Goal: Information Seeking & Learning: Learn about a topic

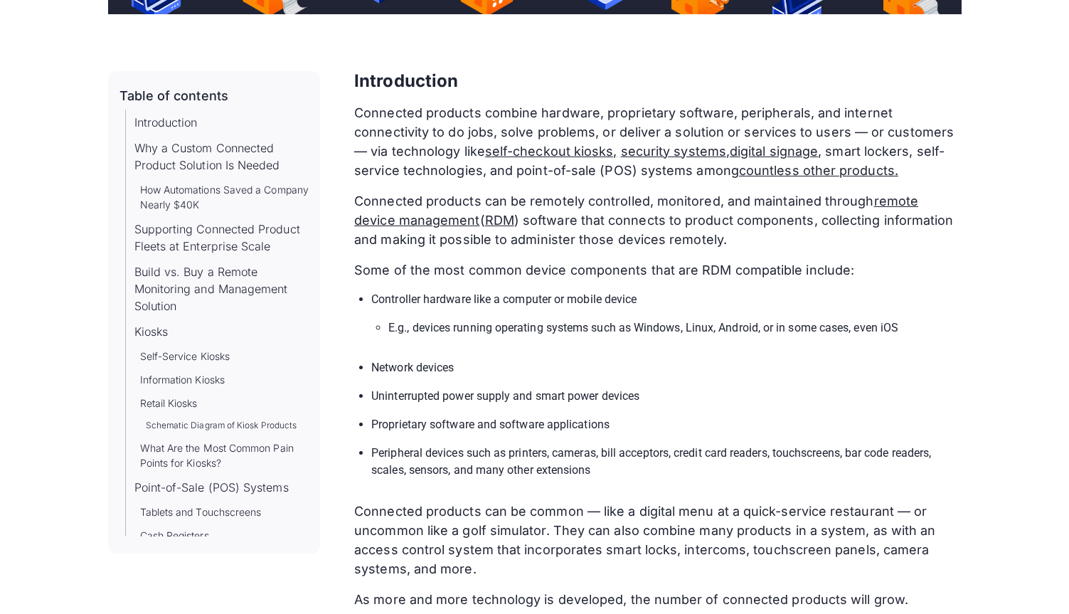
scroll to position [319, 0]
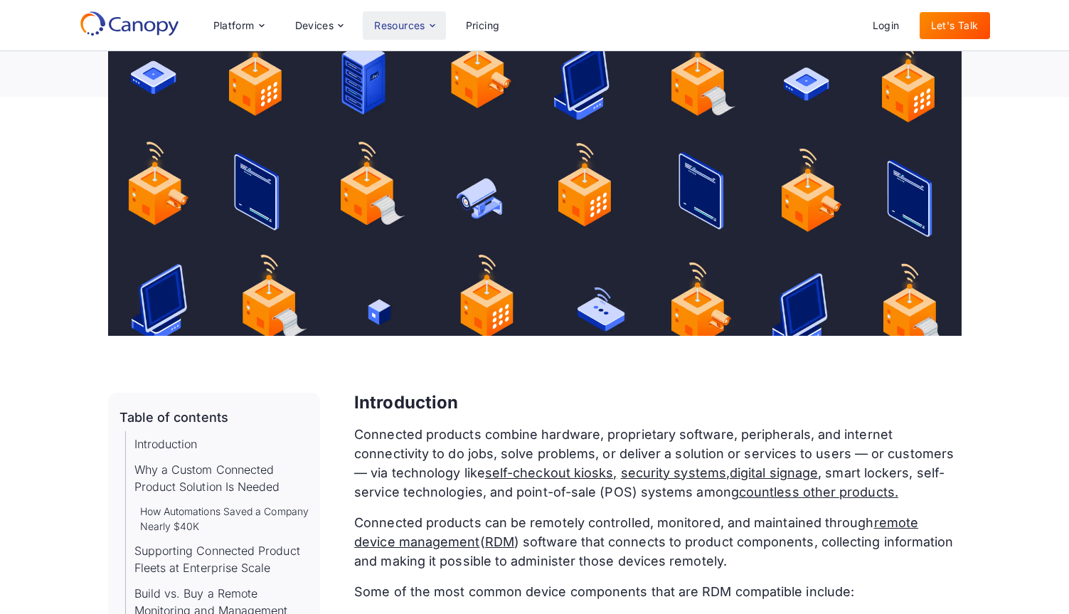
click at [425, 27] on div "Resources" at bounding box center [399, 26] width 51 height 10
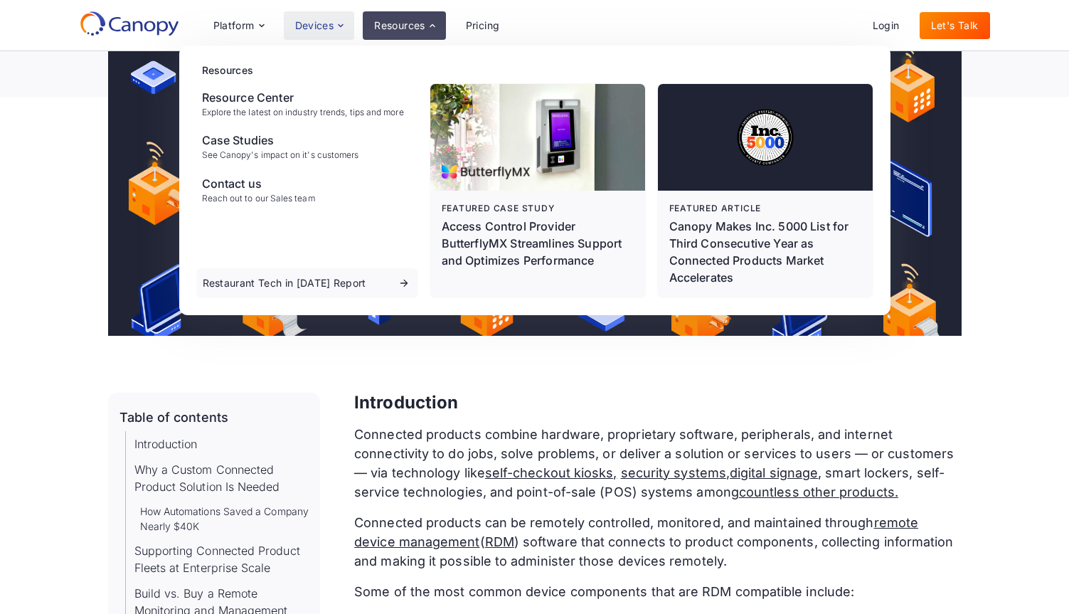
click at [336, 28] on icon at bounding box center [340, 25] width 11 height 11
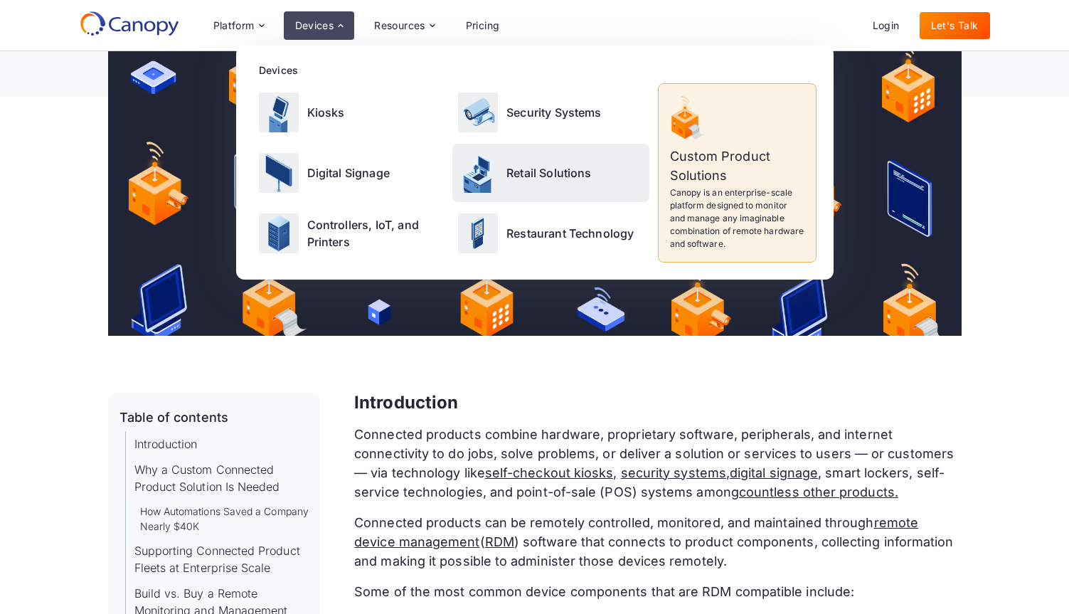
click at [521, 169] on p "Retail Solutions" at bounding box center [548, 172] width 85 height 17
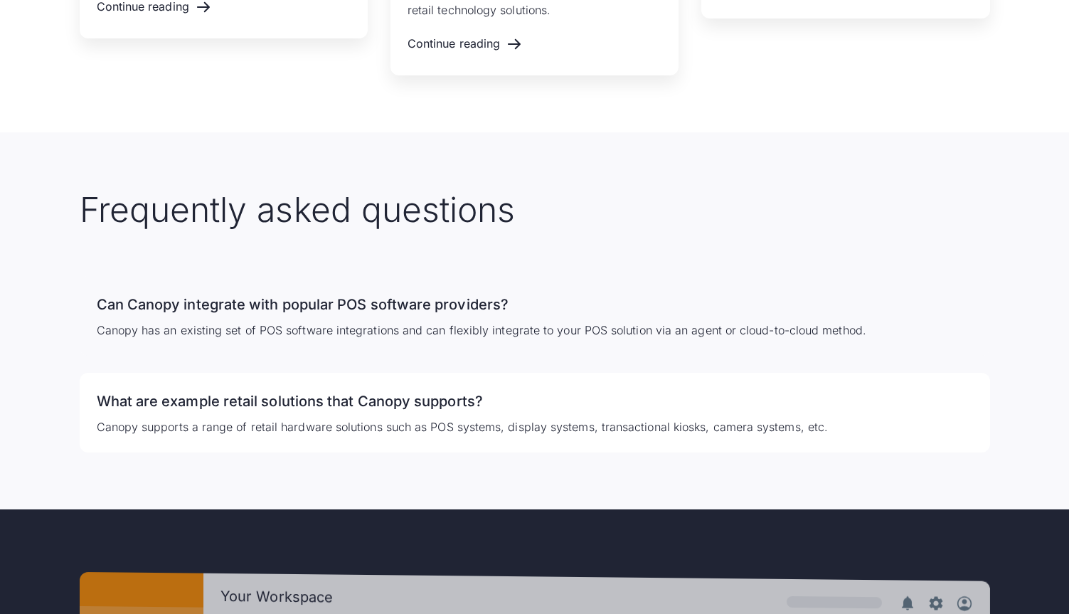
scroll to position [3178, 0]
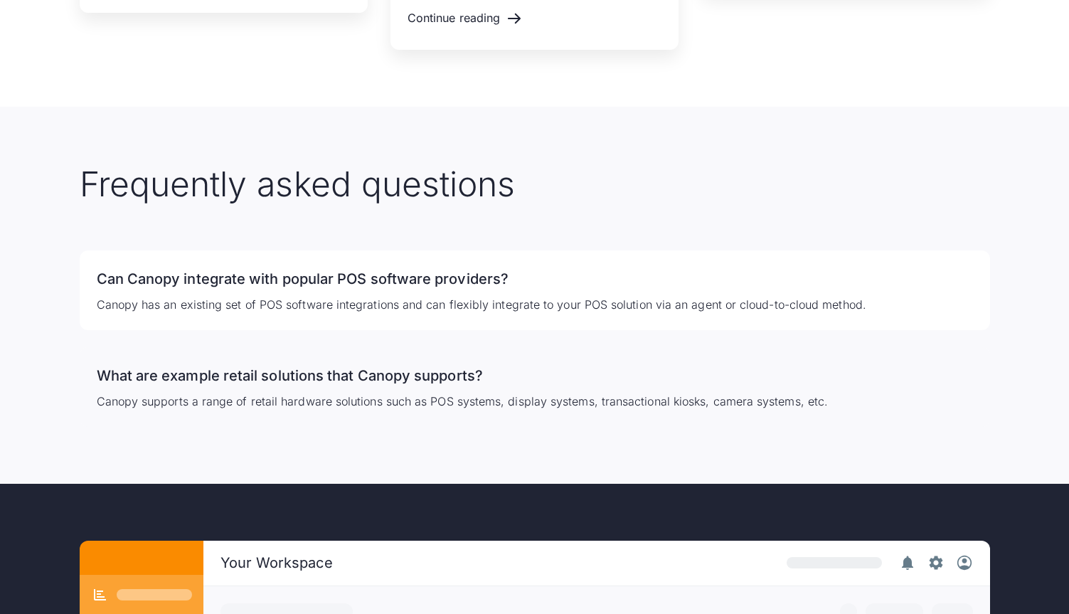
click at [403, 379] on h3 "What are example retail solutions that Canopy supports?" at bounding box center [535, 375] width 876 height 23
click at [410, 372] on h3 "What are example retail solutions that Canopy supports?" at bounding box center [535, 375] width 876 height 23
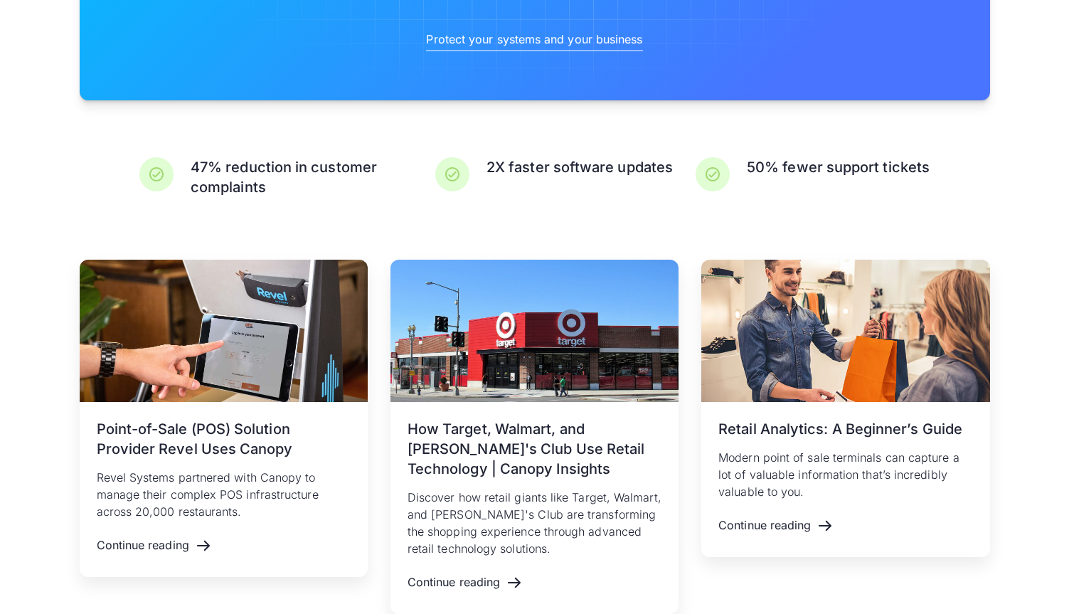
scroll to position [2622, 0]
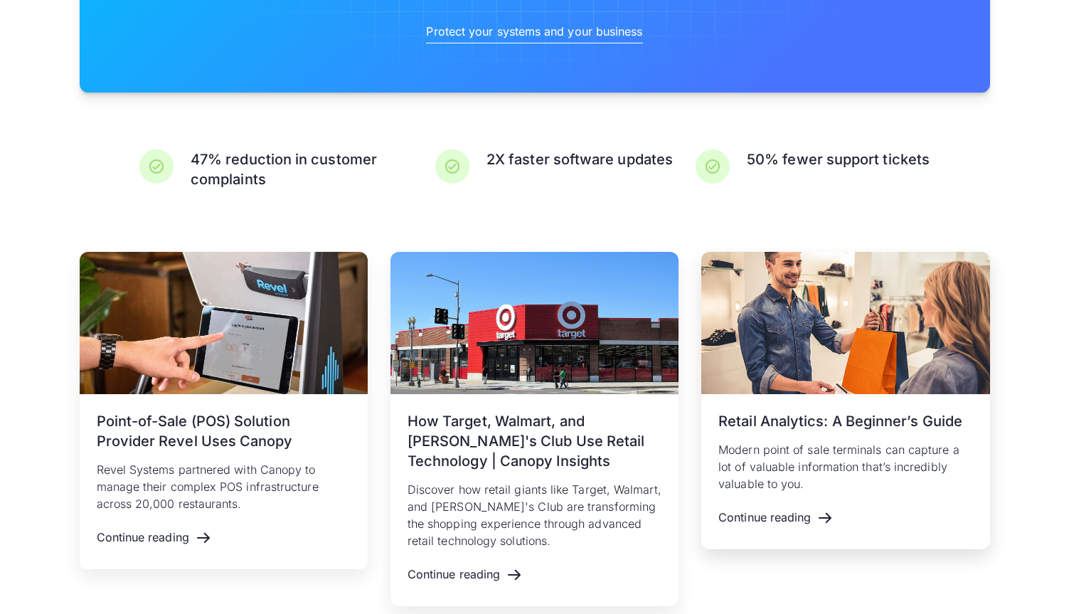
click at [860, 444] on p "Modern point of sale terminals can capture a lot of valuable information that’s…" at bounding box center [845, 466] width 254 height 51
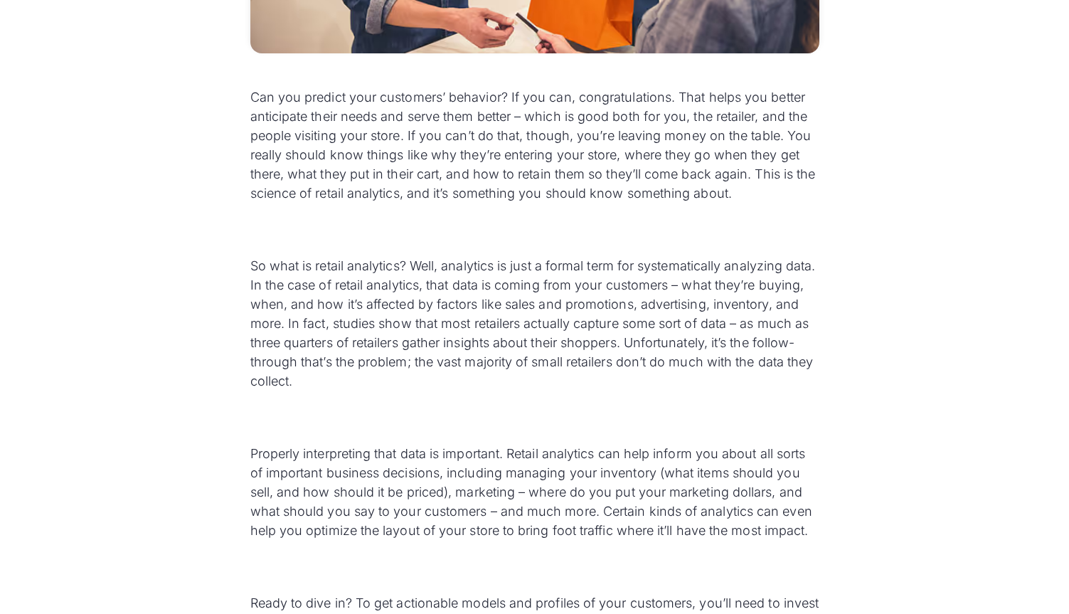
scroll to position [659, 0]
